Goal: Navigation & Orientation: Find specific page/section

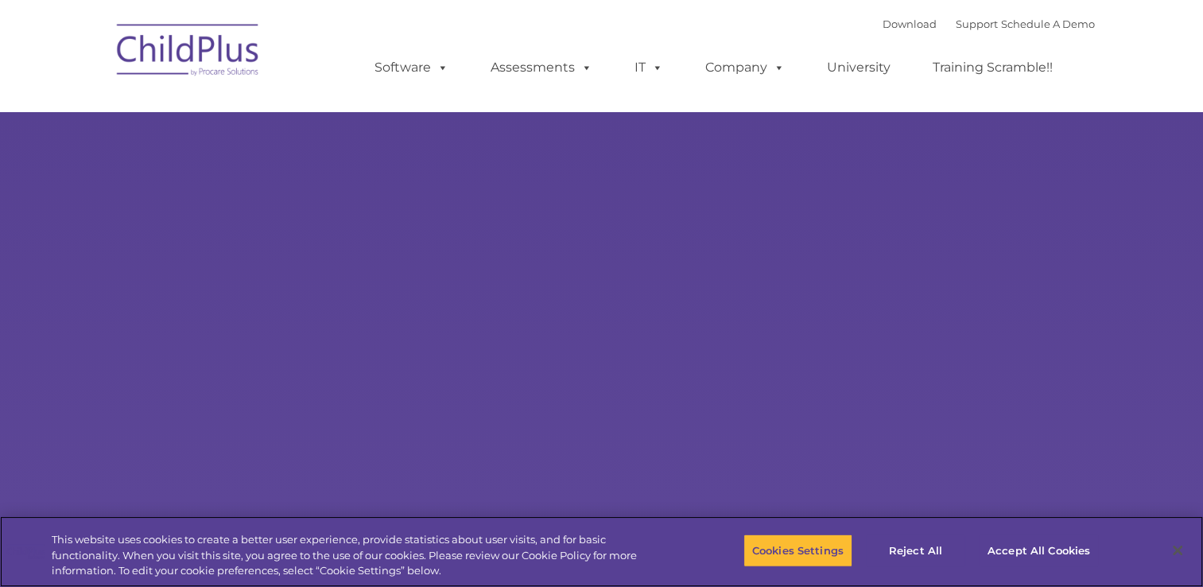
select select "MEDIUM"
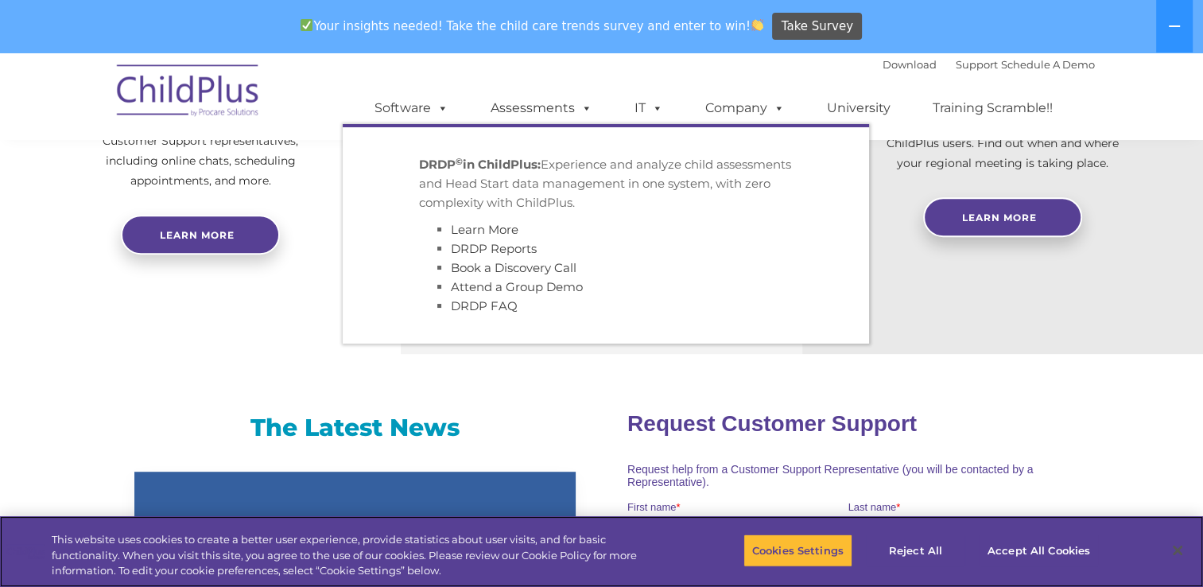
scroll to position [761, 0]
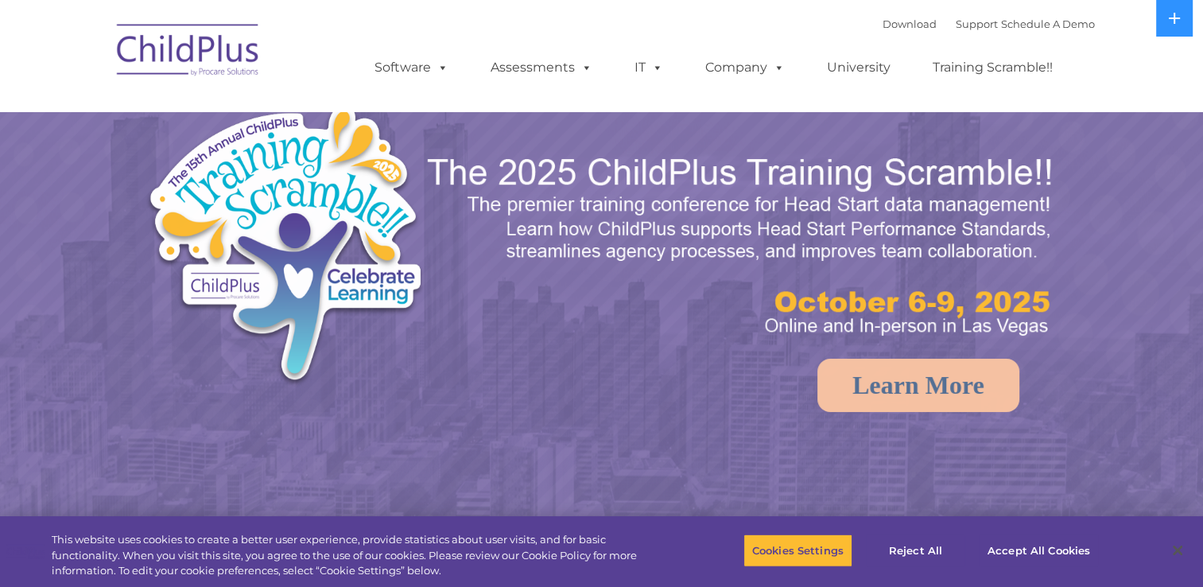
select select "MEDIUM"
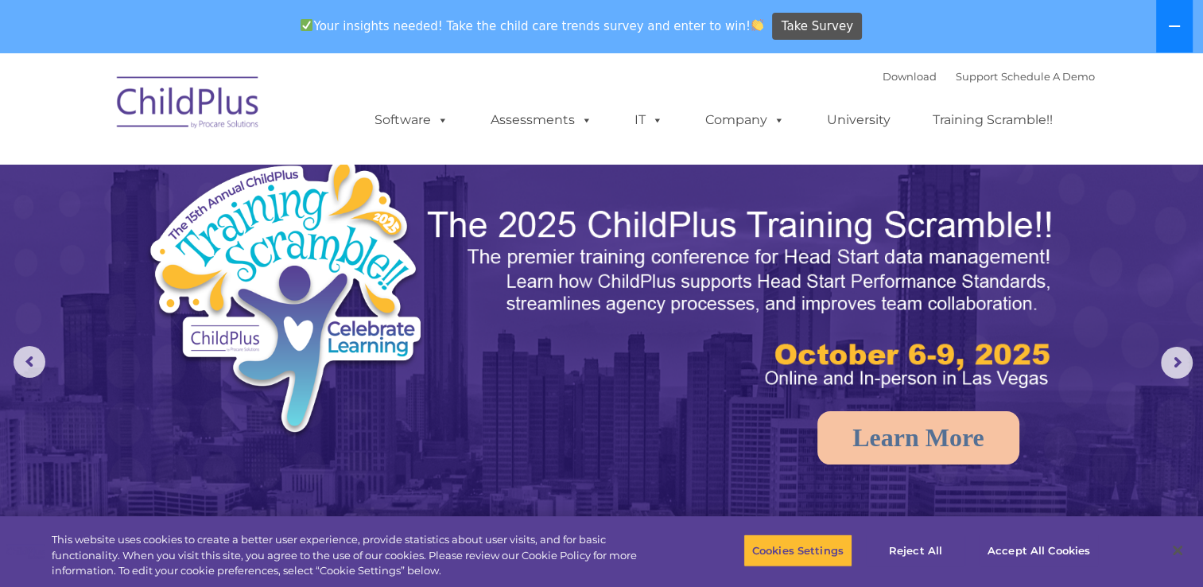
click at [1170, 27] on icon at bounding box center [1173, 26] width 11 height 2
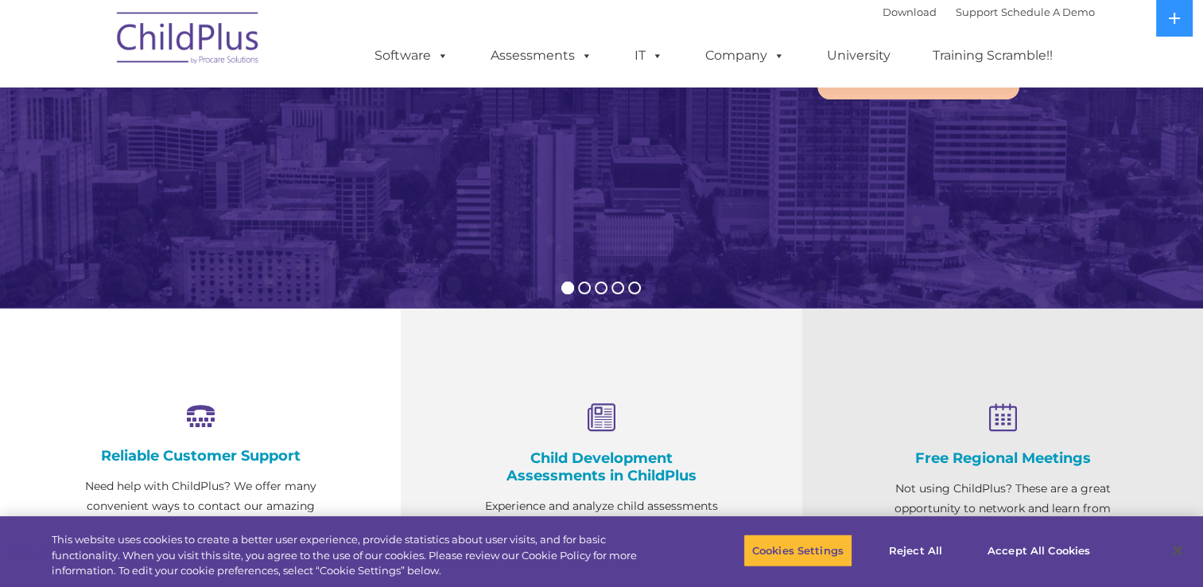
scroll to position [322, 0]
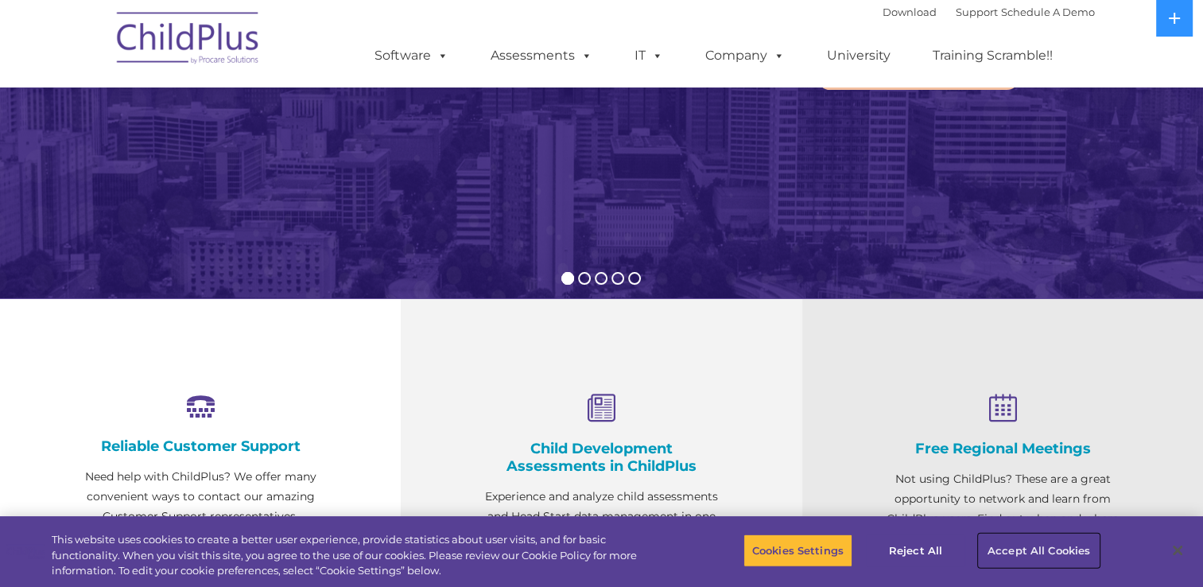
click at [1021, 554] on button "Accept All Cookies" at bounding box center [1038, 549] width 120 height 33
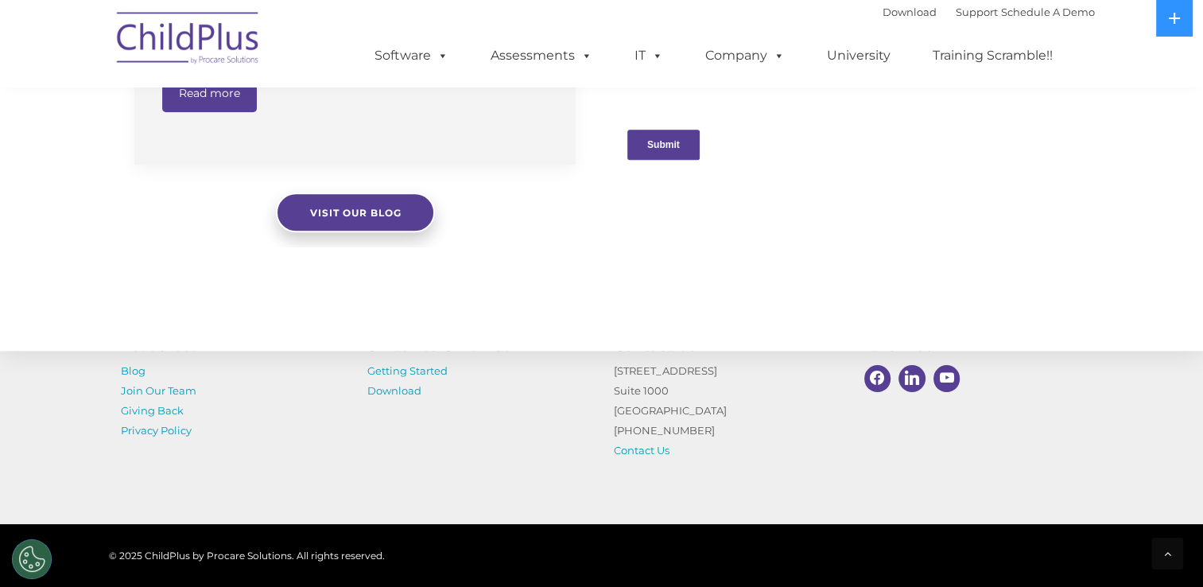
scroll to position [1768, 0]
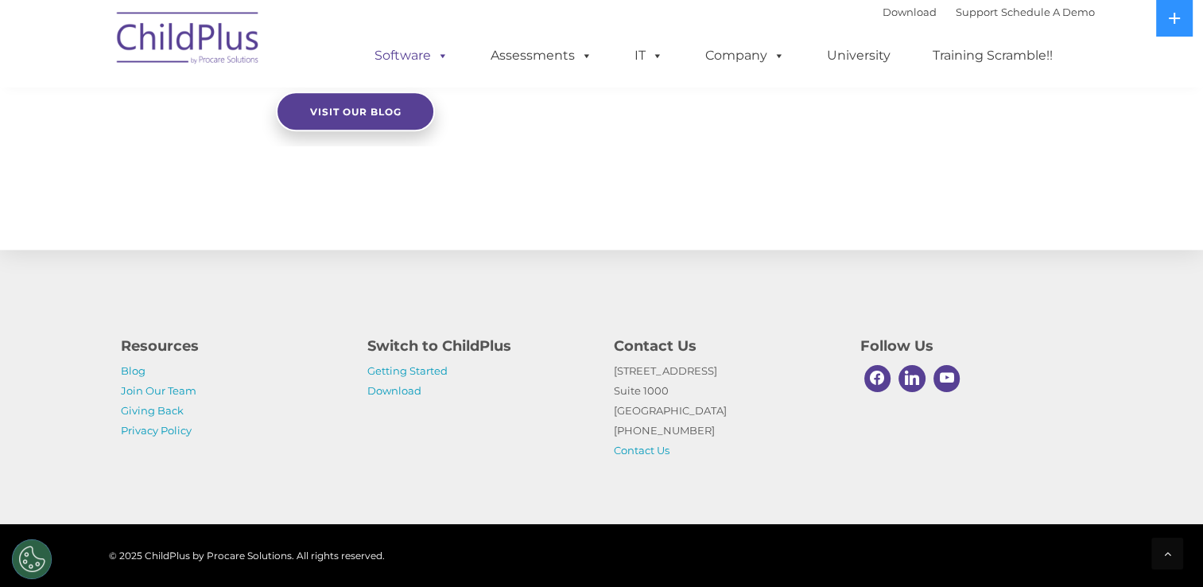
click at [436, 52] on span at bounding box center [439, 55] width 17 height 15
click at [429, 60] on link "Software" at bounding box center [411, 56] width 106 height 32
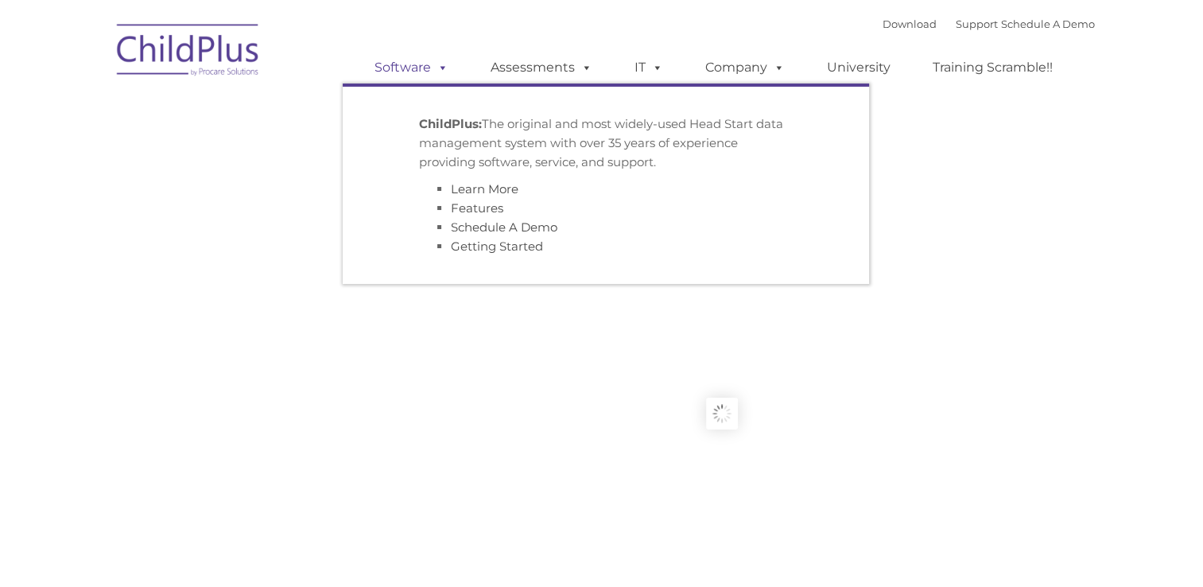
type input ""
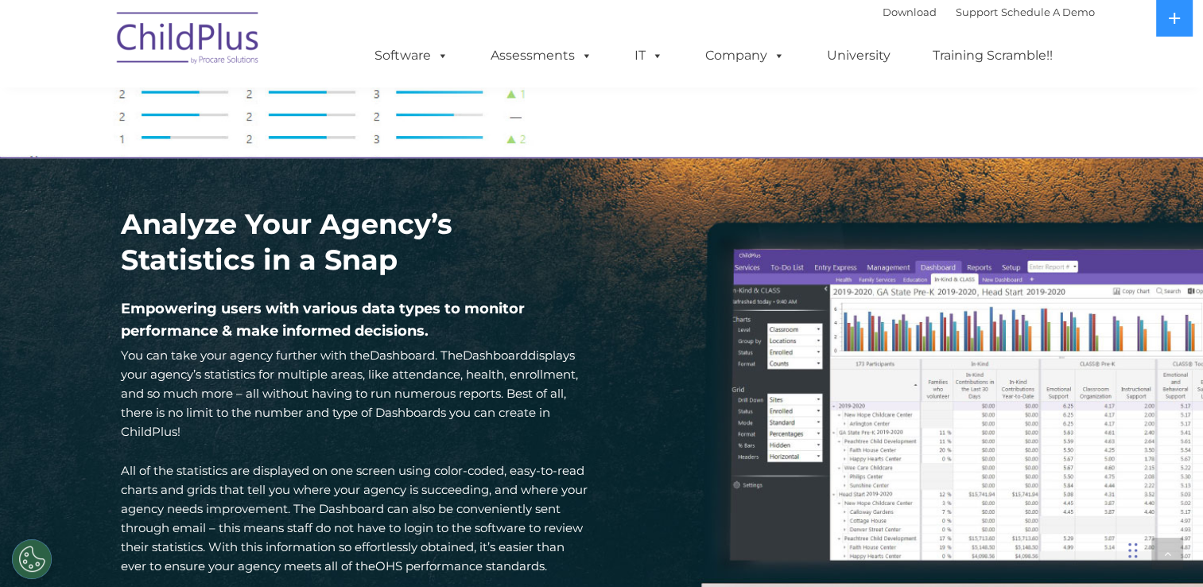
scroll to position [2124, 0]
